Goal: Navigation & Orientation: Find specific page/section

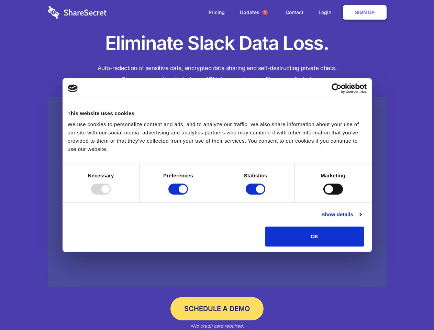
click at [111, 194] on div at bounding box center [101, 188] width 20 height 11
click at [188, 194] on input "Preferences" at bounding box center [178, 188] width 20 height 11
checkbox input "false"
click at [256, 194] on input "Statistics" at bounding box center [256, 188] width 20 height 11
checkbox input "false"
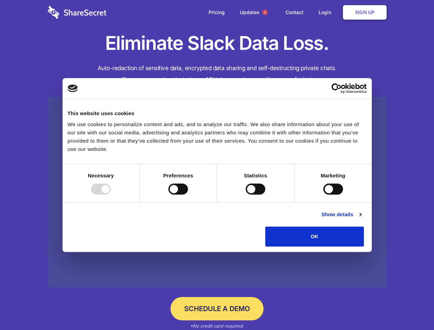
click at [323, 194] on input "Marketing" at bounding box center [333, 188] width 20 height 11
checkbox input "true"
click at [361, 218] on link "Show details" at bounding box center [341, 214] width 40 height 8
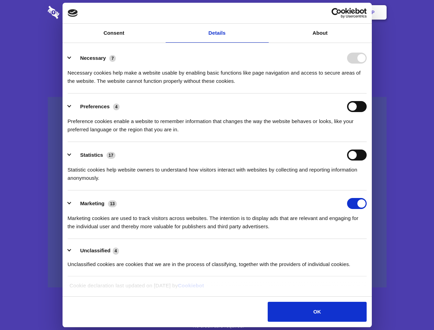
click at [367, 93] on li "Necessary 7 Necessary cookies help make a website usable by enabling basic func…" at bounding box center [217, 69] width 299 height 48
click at [264, 12] on span "1" at bounding box center [264, 12] width 5 height 5
